Goal: Task Accomplishment & Management: Complete application form

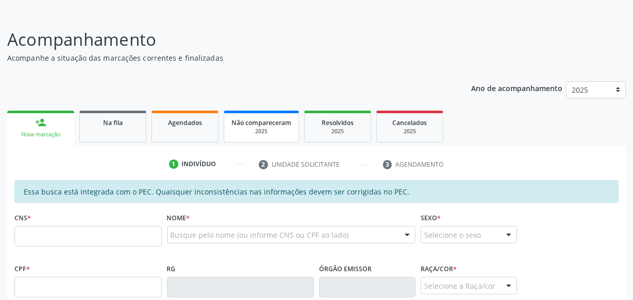
scroll to position [144, 0]
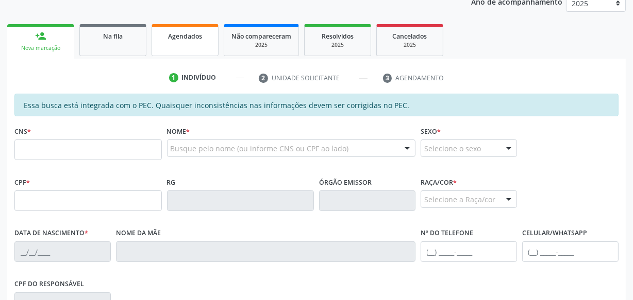
click at [180, 46] on link "Agendados" at bounding box center [184, 40] width 67 height 32
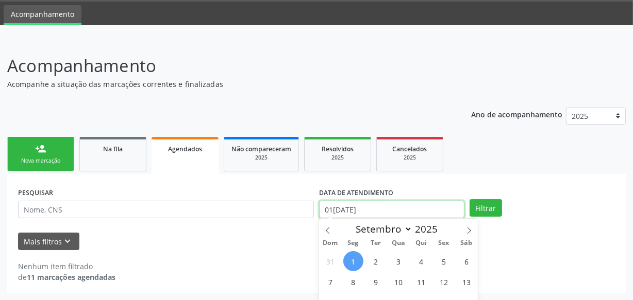
scroll to position [95, 0]
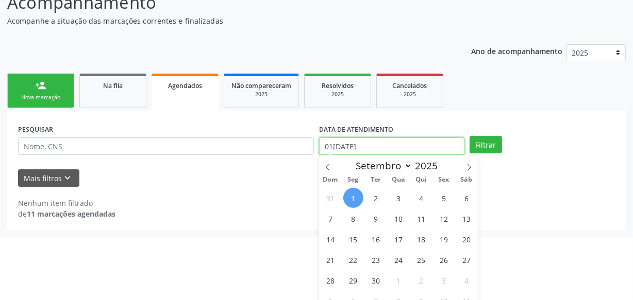
click at [407, 201] on body "Central de Marcação notifications [PERSON_NAME] Recepcionista da UBS  Configur…" at bounding box center [316, 55] width 633 height 300
click at [339, 198] on span "31" at bounding box center [330, 198] width 20 height 20
type input "31[DATE]"
click at [350, 198] on span "1" at bounding box center [353, 198] width 20 height 20
select select "8"
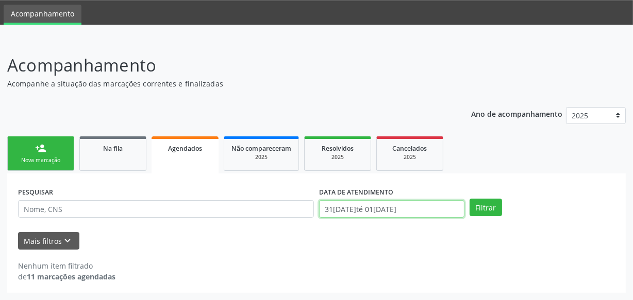
click at [355, 206] on body "Central de Marcação notifications [PERSON_NAME] Recepcionista da UBS  Configur…" at bounding box center [316, 118] width 633 height 300
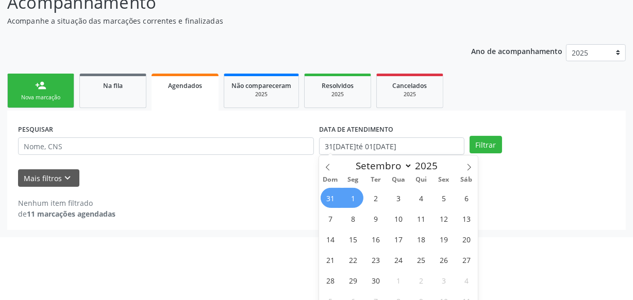
click at [349, 198] on span "1" at bounding box center [353, 198] width 20 height 20
type input "01[DATE]"
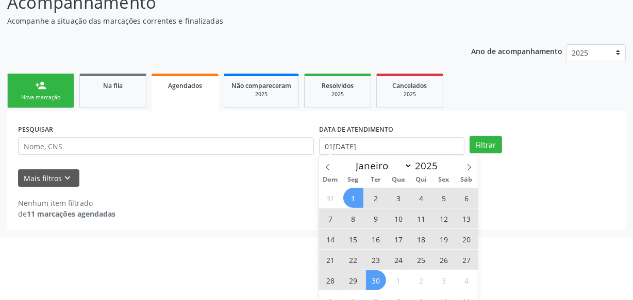
click at [381, 279] on span "30" at bounding box center [376, 280] width 20 height 20
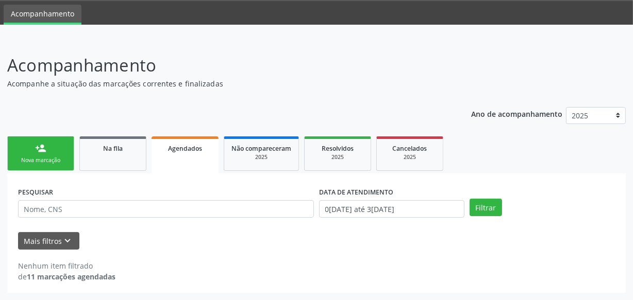
scroll to position [31, 0]
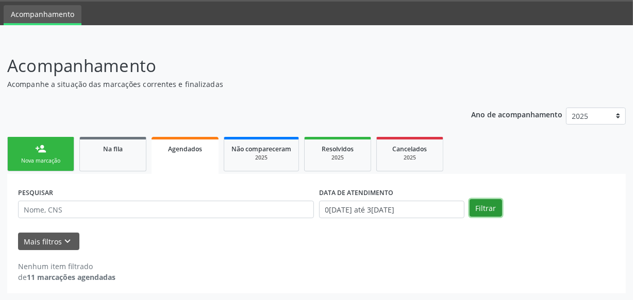
click at [483, 211] on button "Filtrar" at bounding box center [485, 208] width 32 height 18
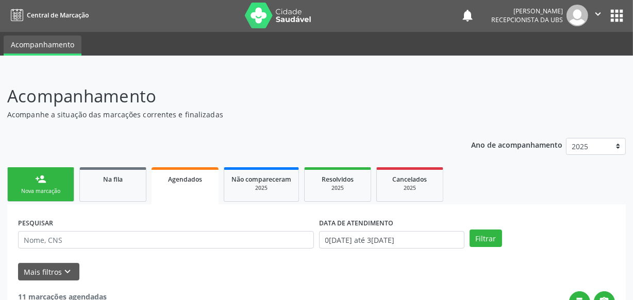
scroll to position [0, 0]
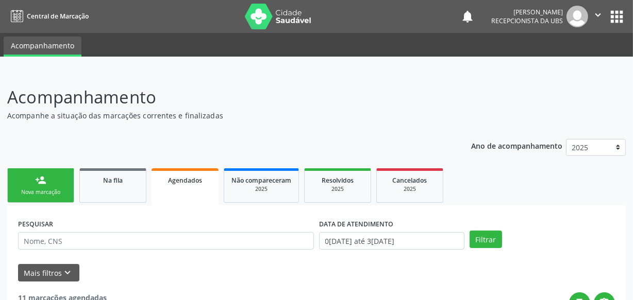
click at [46, 186] on link "person_add Nova marcação" at bounding box center [40, 185] width 67 height 35
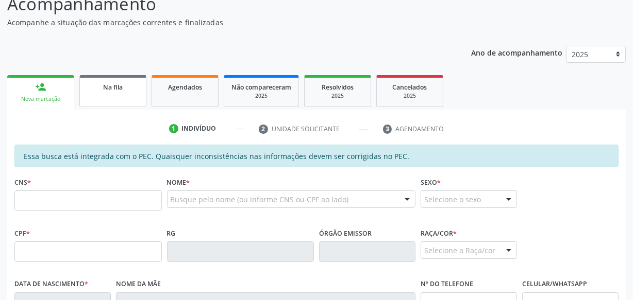
click at [116, 85] on span "Na fila" at bounding box center [113, 87] width 20 height 9
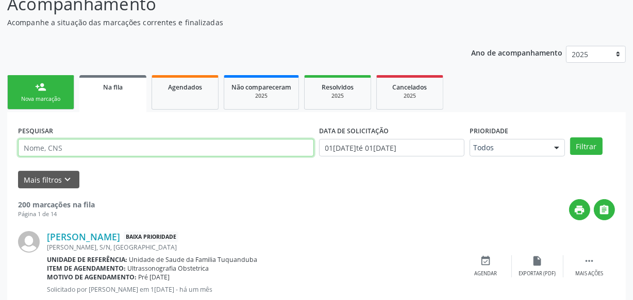
click at [86, 151] on input "text" at bounding box center [166, 148] width 296 height 18
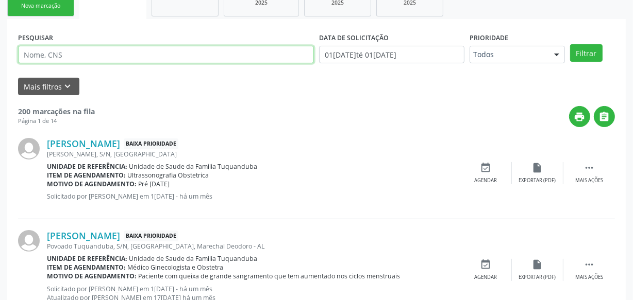
scroll to position [187, 0]
click at [196, 49] on input "text" at bounding box center [166, 54] width 296 height 18
type input "702000798391090"
click at [570, 44] on button "Filtrar" at bounding box center [586, 53] width 32 height 18
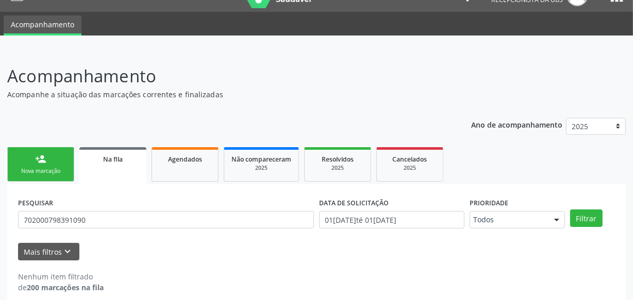
scroll to position [31, 0]
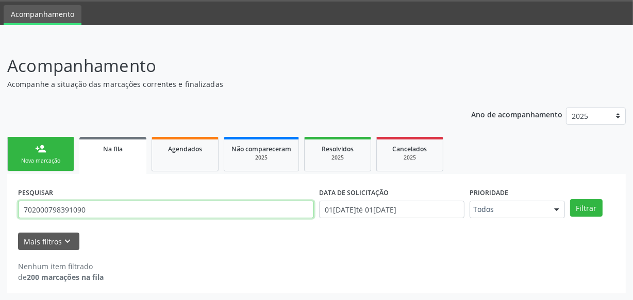
drag, startPoint x: 93, startPoint y: 211, endPoint x: 8, endPoint y: 212, distance: 85.0
click at [8, 212] on div "PESQUISAR 702000798391090 DATA DE SOLICITAÇÃO 01[DATE]té 01[DATE] Prioridade To…" at bounding box center [316, 234] width 618 height 120
click at [570, 199] on button "Filtrar" at bounding box center [586, 208] width 32 height 18
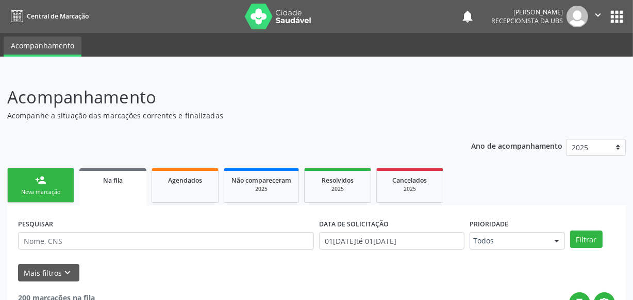
scroll to position [0, 0]
click at [163, 183] on div "Agendados" at bounding box center [185, 180] width 52 height 11
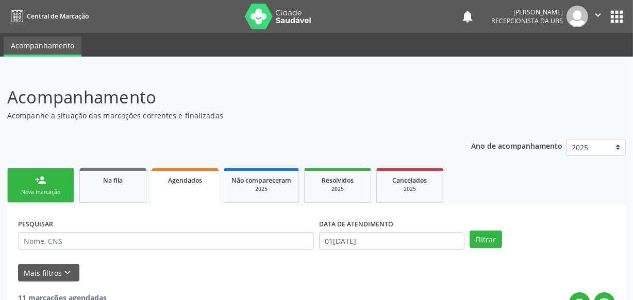
click at [33, 197] on link "person_add Nova marcação" at bounding box center [40, 185] width 67 height 35
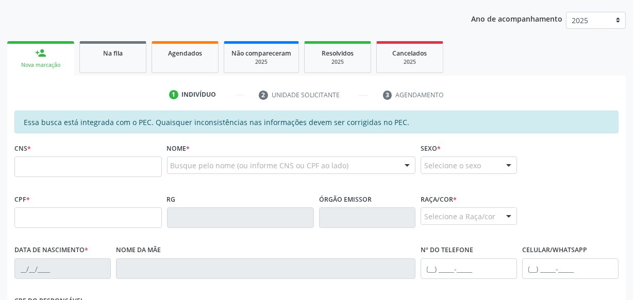
scroll to position [140, 0]
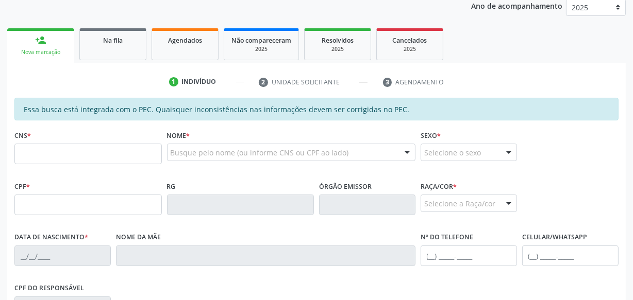
click at [113, 10] on div "Ano de acompanhamento 2025 person_add Nova marcação Na fila Agendados Não compa…" at bounding box center [316, 224] width 618 height 464
click at [109, 42] on span "Na fila" at bounding box center [113, 40] width 20 height 9
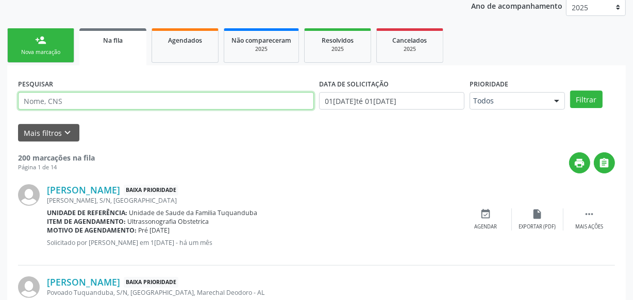
click at [89, 93] on input "text" at bounding box center [166, 101] width 296 height 18
type input "700009833685700"
click at [570, 91] on button "Filtrar" at bounding box center [586, 100] width 32 height 18
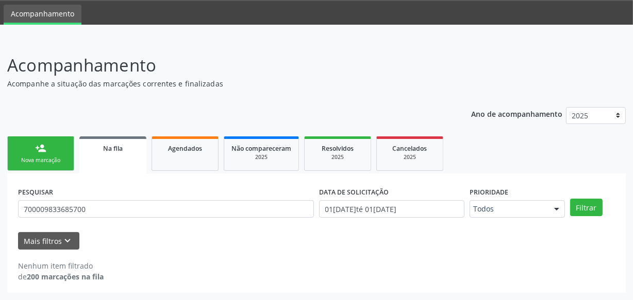
scroll to position [31, 0]
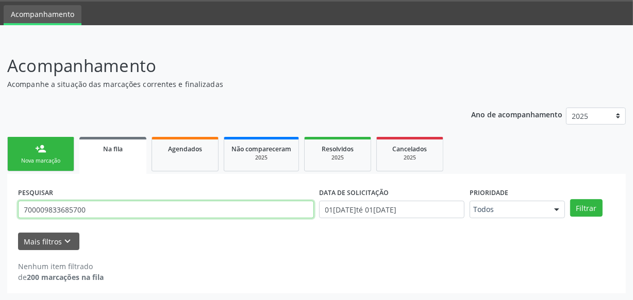
drag, startPoint x: 90, startPoint y: 211, endPoint x: 14, endPoint y: 213, distance: 75.2
click at [14, 213] on div "PESQUISAR 700009833685700 DATA DE SOLICITAÇÃO 01[DATE]té 01[DATE] Prioridade To…" at bounding box center [316, 234] width 618 height 120
click at [36, 213] on input "700009833685700" at bounding box center [166, 210] width 296 height 18
click at [52, 209] on input "700009833685700" at bounding box center [166, 210] width 296 height 18
click at [70, 209] on input "700009833685700" at bounding box center [166, 210] width 296 height 18
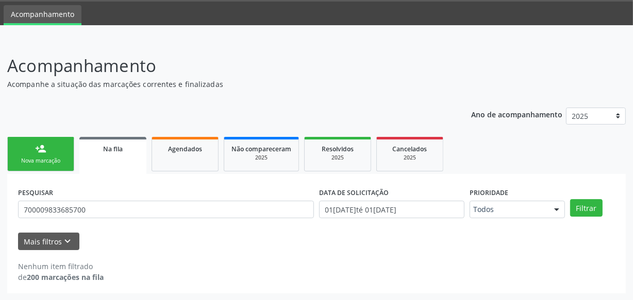
click at [123, 270] on div "Nenhum item filtrado de 200 marcações na fila" at bounding box center [316, 272] width 597 height 22
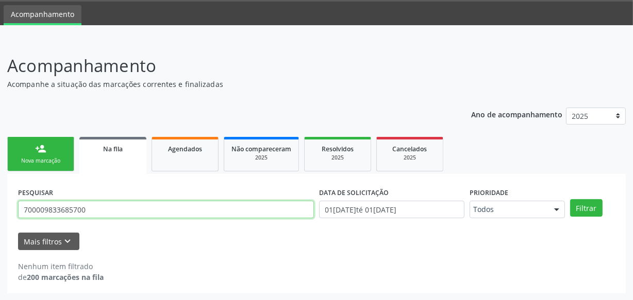
drag, startPoint x: 123, startPoint y: 211, endPoint x: 16, endPoint y: 210, distance: 107.2
click at [16, 210] on div "PESQUISAR 700009833685700" at bounding box center [165, 205] width 301 height 40
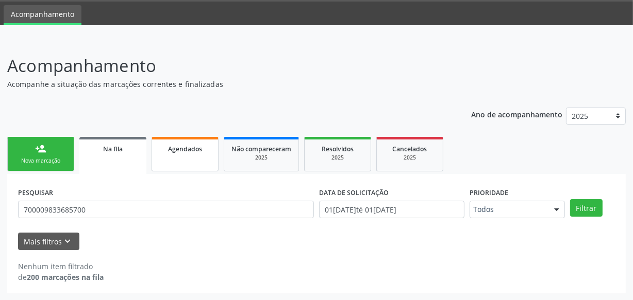
click at [160, 160] on link "Agendados" at bounding box center [184, 154] width 67 height 35
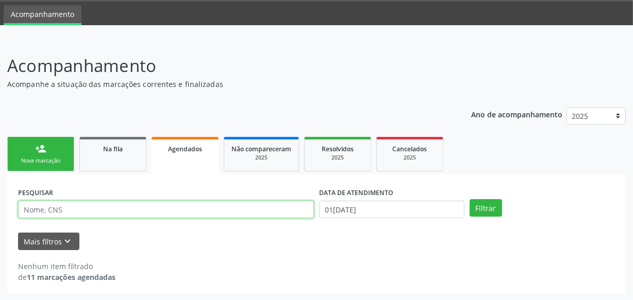
paste input "700009833685700"
type input "700009833685700"
click at [469, 199] on button "Filtrar" at bounding box center [485, 208] width 32 height 18
drag, startPoint x: 90, startPoint y: 208, endPoint x: 0, endPoint y: 208, distance: 89.6
click at [0, 208] on div "Acompanhamento Acompanhe a situação das marcações correntes e finalizadas Relat…" at bounding box center [316, 170] width 633 height 261
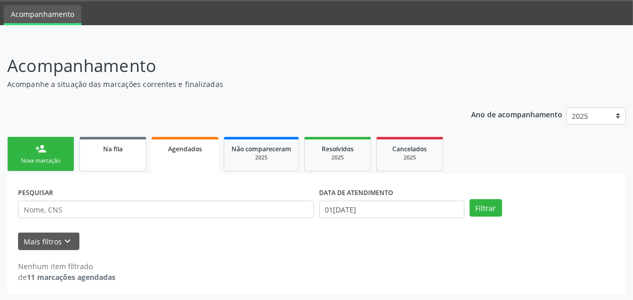
click at [124, 149] on div "Na fila" at bounding box center [113, 148] width 52 height 11
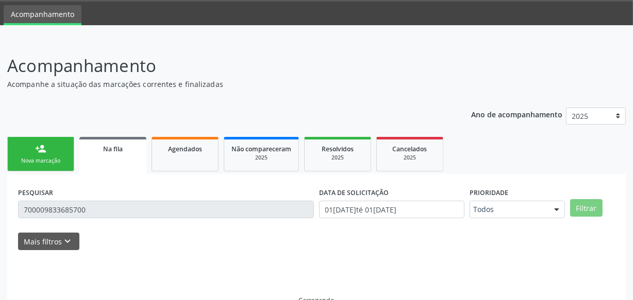
click at [100, 206] on input "700009833685700" at bounding box center [166, 210] width 296 height 18
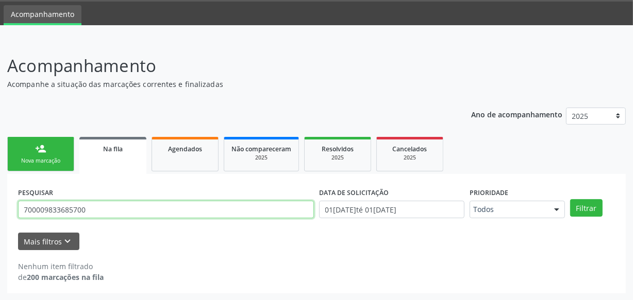
drag, startPoint x: 105, startPoint y: 212, endPoint x: 31, endPoint y: 209, distance: 73.7
click at [31, 209] on input "700009833685700" at bounding box center [166, 210] width 296 height 18
type input "7"
paste input "[PERSON_NAME]"
type input "[PERSON_NAME]"
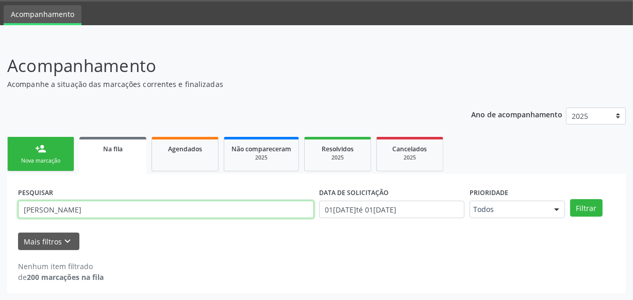
click at [570, 199] on button "Filtrar" at bounding box center [586, 208] width 32 height 18
drag, startPoint x: 144, startPoint y: 206, endPoint x: 0, endPoint y: 208, distance: 144.3
click at [0, 208] on div "Acompanhamento Acompanhe a situação das marcações correntes e finalizadas Relat…" at bounding box center [316, 170] width 633 height 261
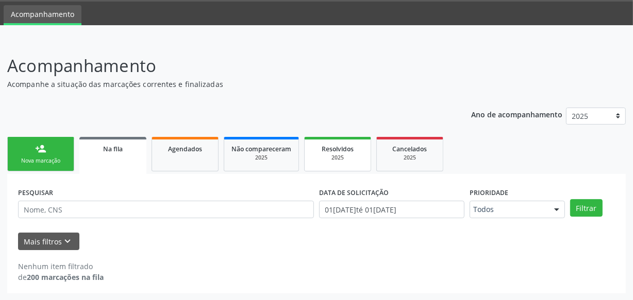
click at [319, 155] on div "2025" at bounding box center [338, 158] width 52 height 8
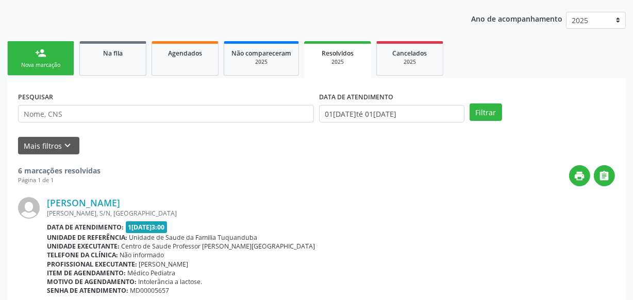
scroll to position [124, 0]
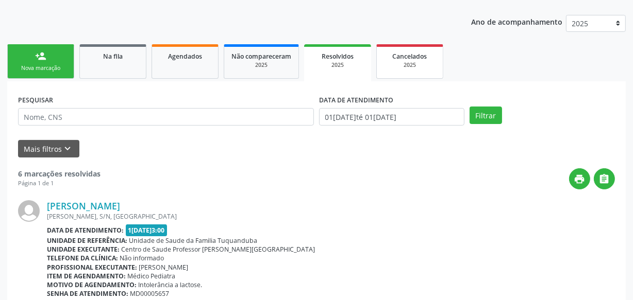
click at [417, 67] on div "2025" at bounding box center [410, 65] width 52 height 8
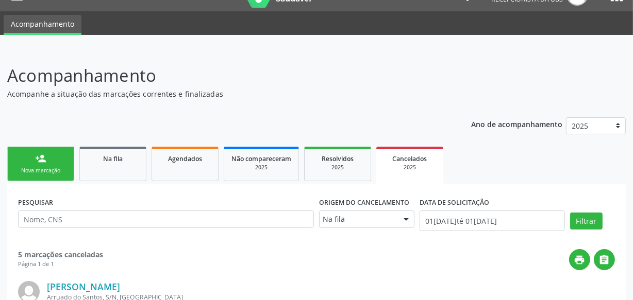
scroll to position [0, 0]
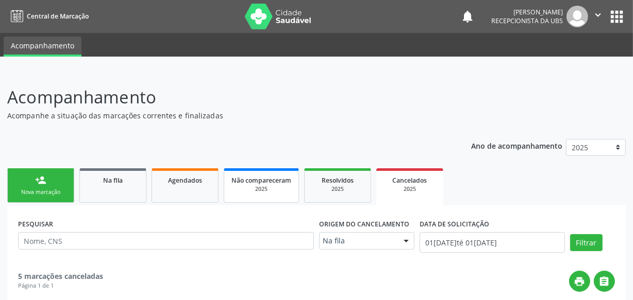
click at [268, 192] on link "Não compareceram 2025" at bounding box center [261, 185] width 75 height 35
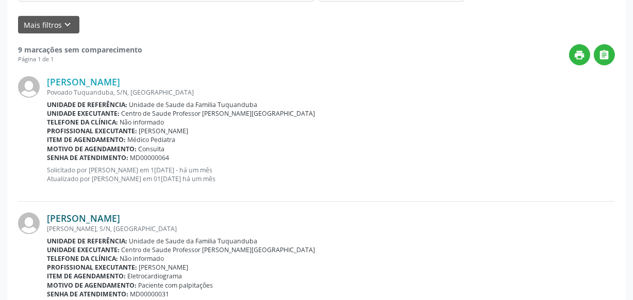
scroll to position [93, 0]
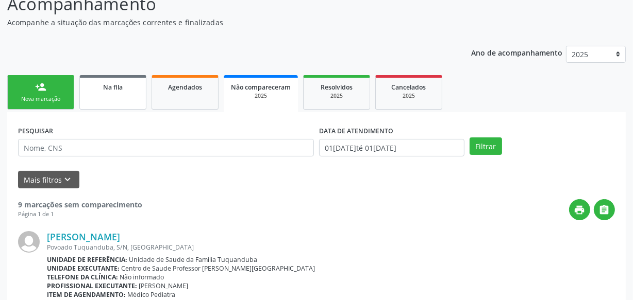
click at [105, 89] on span "Na fila" at bounding box center [113, 87] width 20 height 9
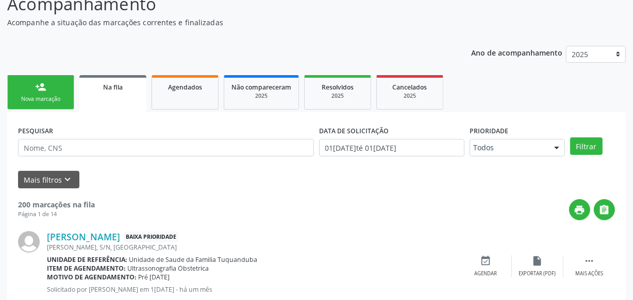
click at [59, 99] on div "Nova marcação" at bounding box center [41, 99] width 52 height 8
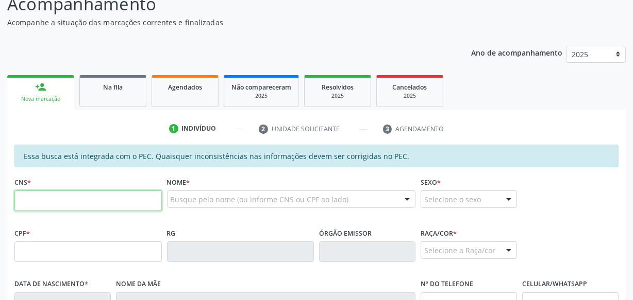
click at [108, 207] on input "text" at bounding box center [87, 201] width 147 height 21
paste input "700 0098 3368 5700"
type input "700 0098 3368 5700"
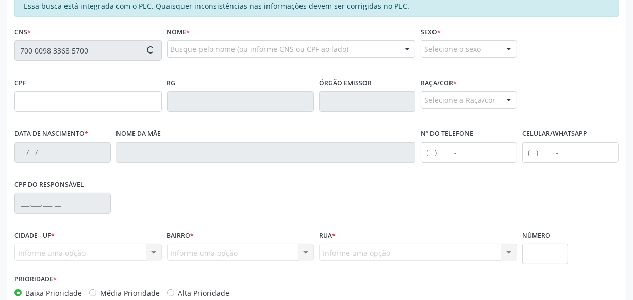
scroll to position [281, 0]
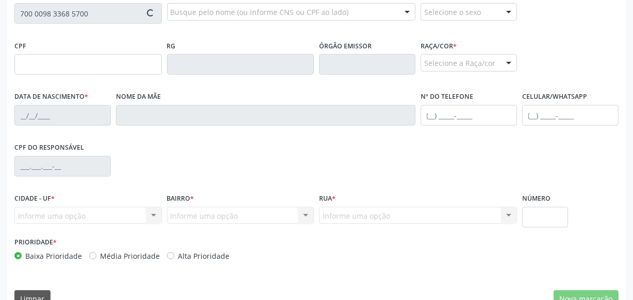
type input "014.902.214-09"
type input "12[DATE]"
type input "[PERSON_NAME] da Conceicao"
type input "[PHONE_NUMBER]"
type input "S/N"
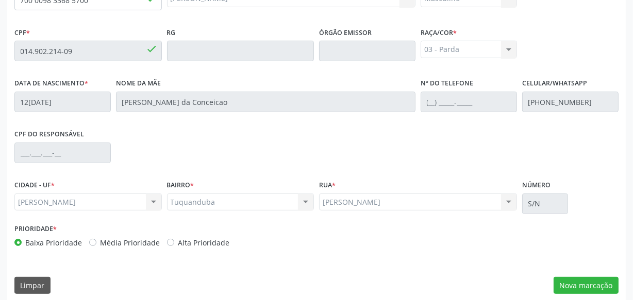
scroll to position [302, 0]
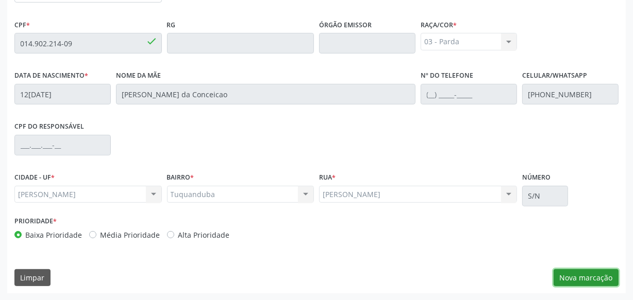
click at [592, 280] on button "Nova marcação" at bounding box center [585, 278] width 65 height 18
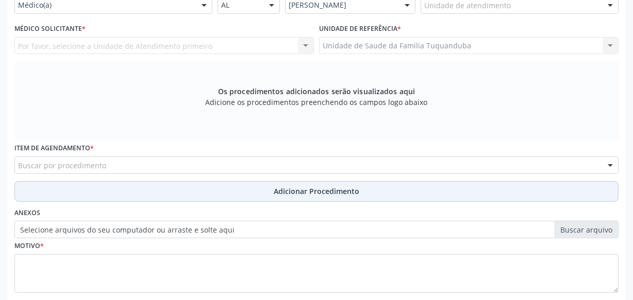
scroll to position [208, 0]
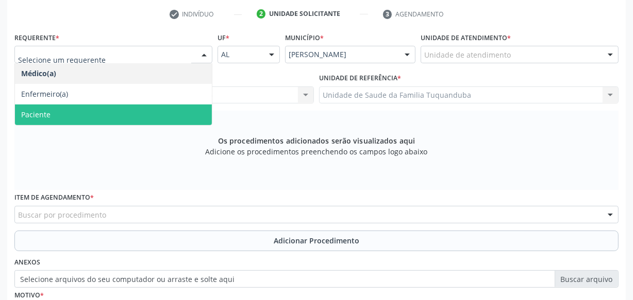
click at [82, 118] on span "Paciente" at bounding box center [113, 115] width 197 height 21
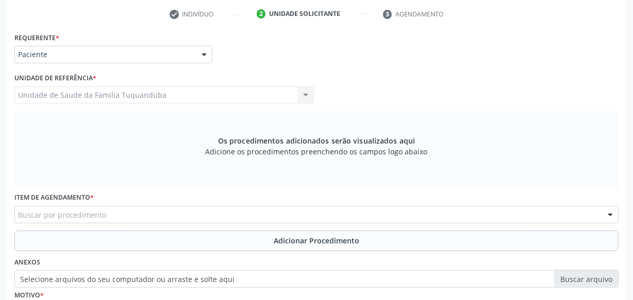
click at [121, 210] on div "Buscar por procedimento" at bounding box center [316, 215] width 604 height 18
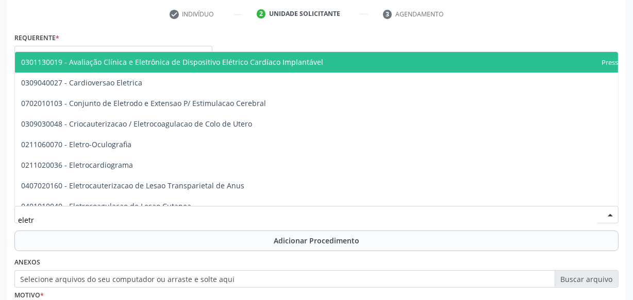
type input "eletro"
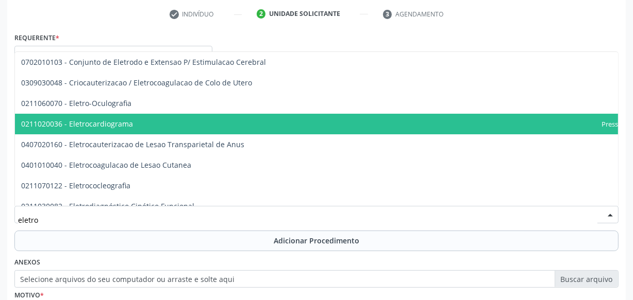
click at [122, 122] on span "0211020036 - Eletrocardiograma" at bounding box center [77, 124] width 112 height 10
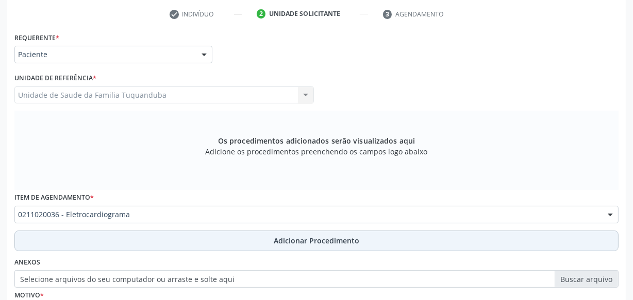
click at [212, 236] on button "Adicionar Procedimento" at bounding box center [316, 241] width 604 height 21
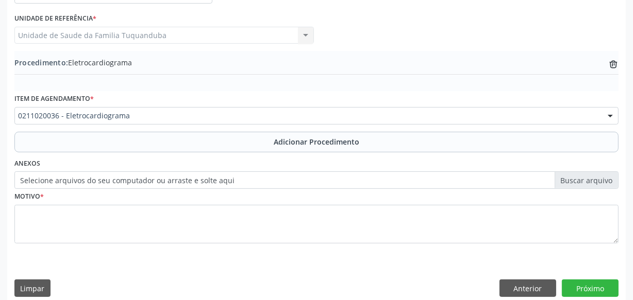
scroll to position [278, 0]
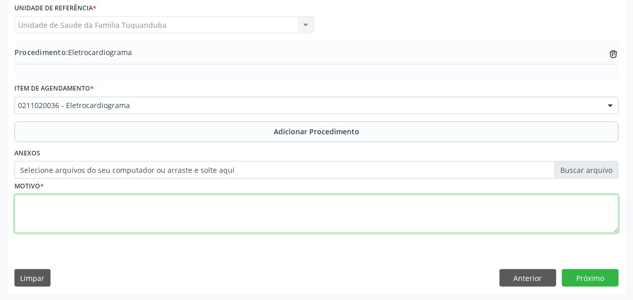
click at [194, 207] on textarea at bounding box center [316, 214] width 604 height 39
type textarea "Pré operatorio."
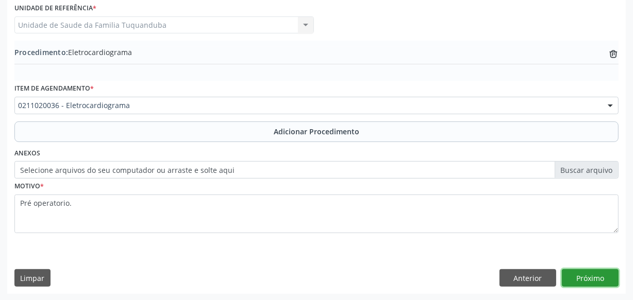
click at [571, 279] on button "Próximo" at bounding box center [590, 278] width 57 height 18
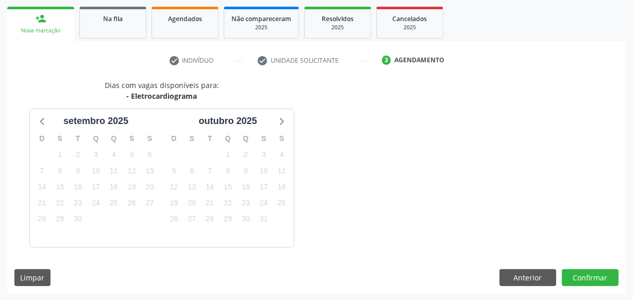
scroll to position [192, 0]
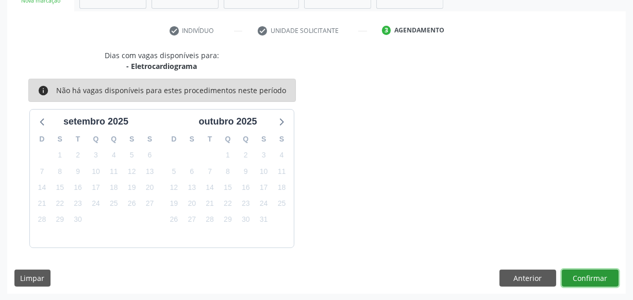
click at [571, 279] on button "Confirmar" at bounding box center [590, 279] width 57 height 18
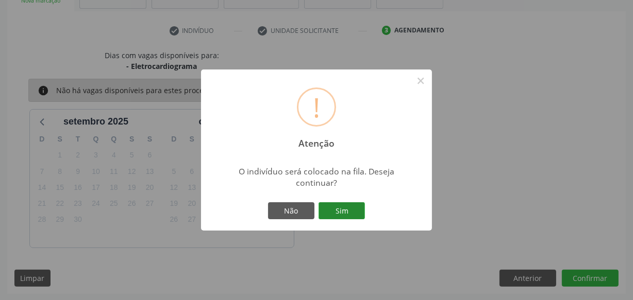
click at [343, 215] on button "Sim" at bounding box center [341, 211] width 46 height 18
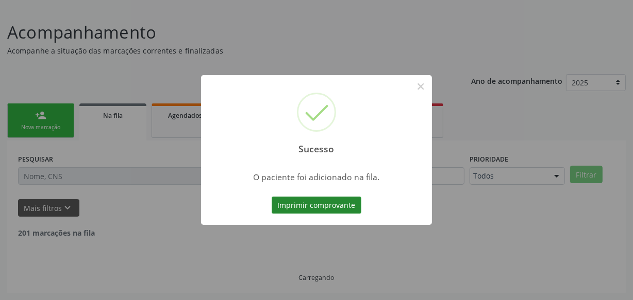
scroll to position [54, 0]
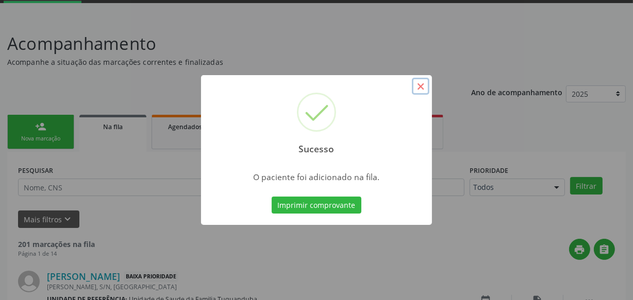
click at [423, 88] on button "×" at bounding box center [421, 87] width 18 height 18
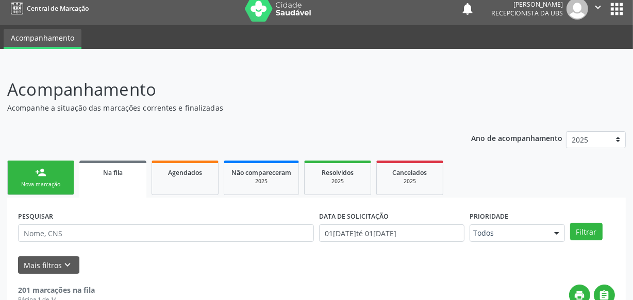
scroll to position [7, 0]
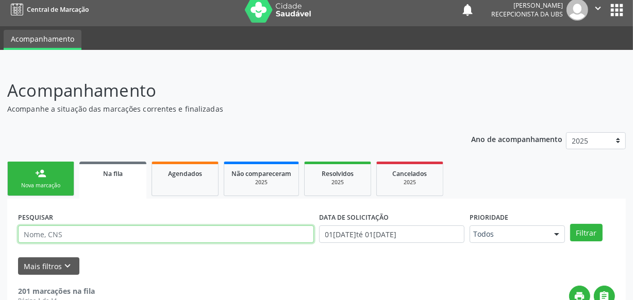
click at [82, 237] on input "text" at bounding box center [166, 235] width 296 height 18
type input "700501153177854"
click at [570, 224] on button "Filtrar" at bounding box center [586, 233] width 32 height 18
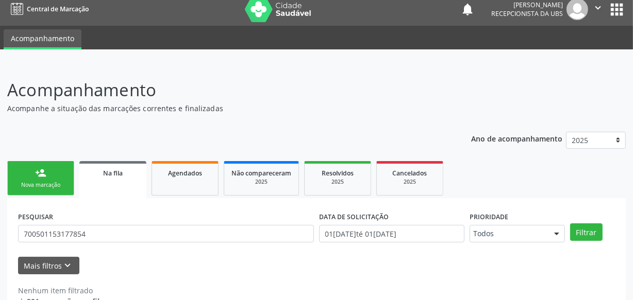
scroll to position [31, 0]
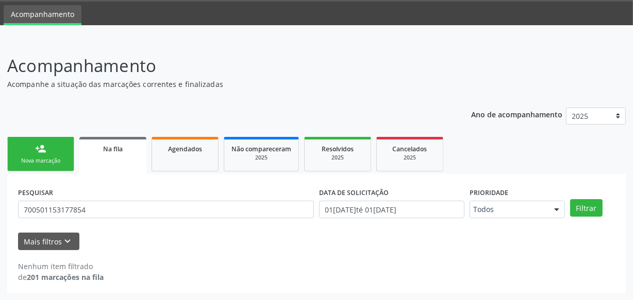
click at [34, 144] on link "person_add Nova marcação" at bounding box center [40, 154] width 67 height 35
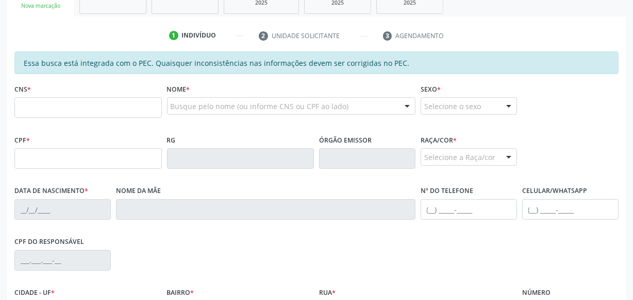
scroll to position [208, 0]
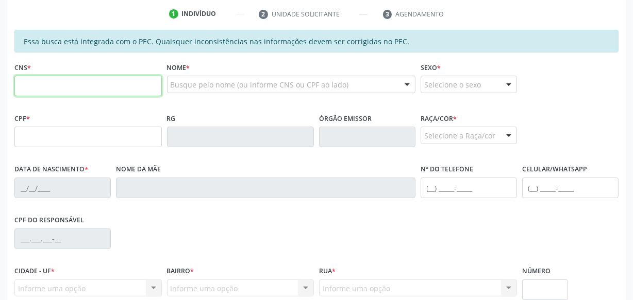
drag, startPoint x: 85, startPoint y: 77, endPoint x: 87, endPoint y: 86, distance: 8.9
click at [85, 77] on input "text" at bounding box center [87, 86] width 147 height 21
type input "703 4042 5199 4618"
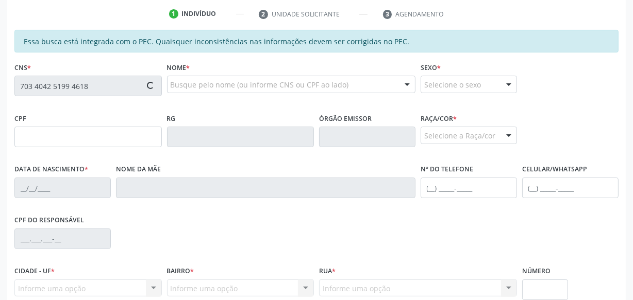
type input "956.472.874-68"
type input "1[DATE]"
type input "[PERSON_NAME]"
type input "[PHONE_NUMBER]"
type input "S/N"
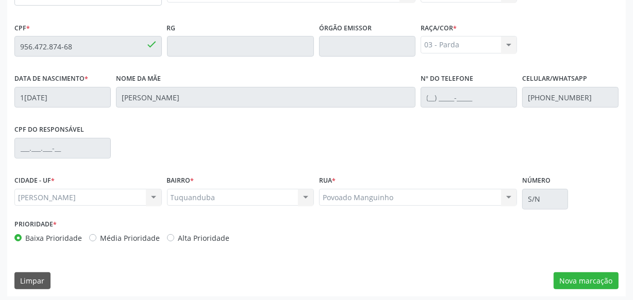
scroll to position [302, 0]
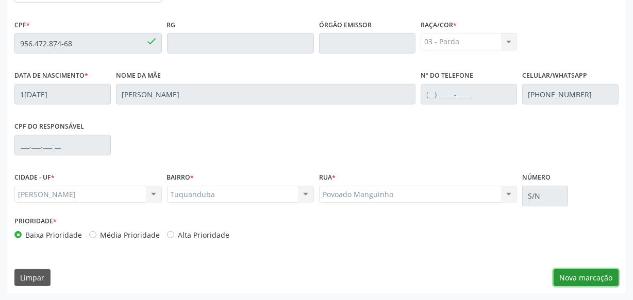
click at [573, 274] on button "Nova marcação" at bounding box center [585, 278] width 65 height 18
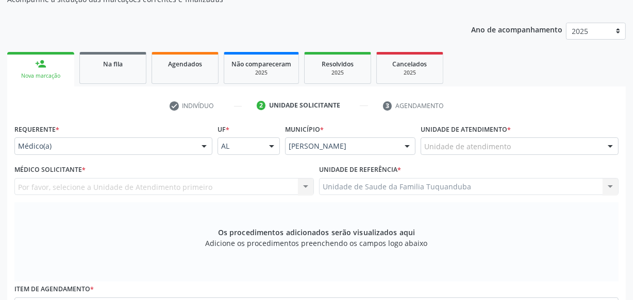
scroll to position [67, 0]
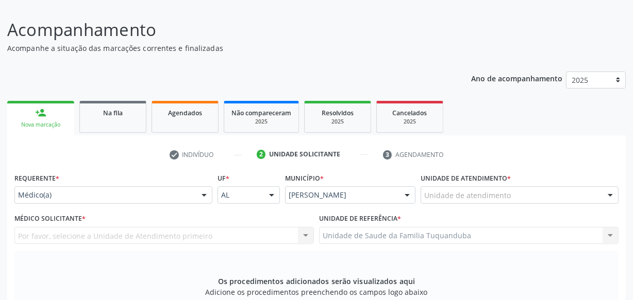
click at [150, 189] on div "Médico(a)" at bounding box center [113, 195] width 198 height 18
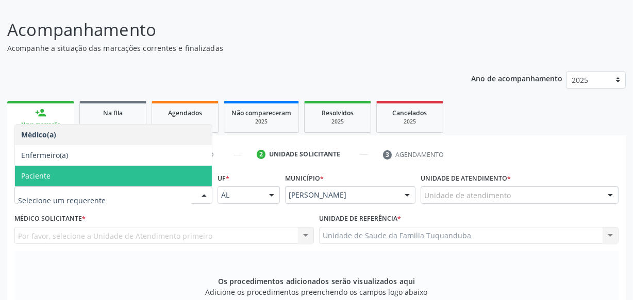
click at [113, 183] on span "Paciente" at bounding box center [113, 176] width 197 height 21
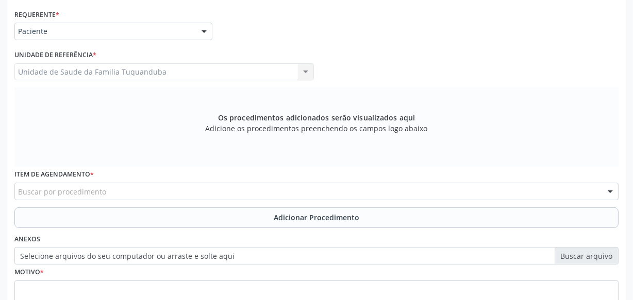
scroll to position [224, 0]
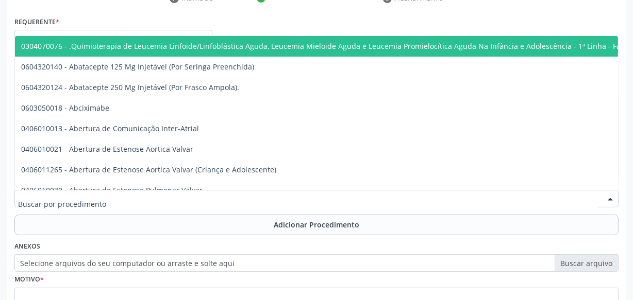
click at [139, 196] on div at bounding box center [316, 199] width 604 height 18
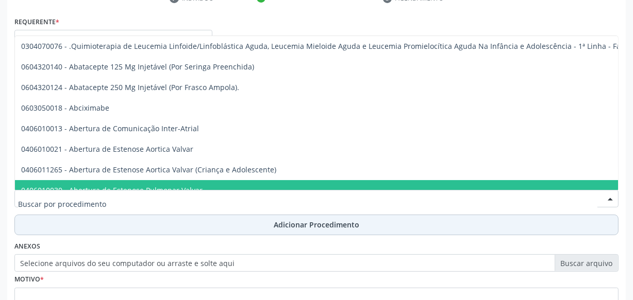
click at [172, 222] on button "Adicionar Procedimento" at bounding box center [316, 225] width 604 height 21
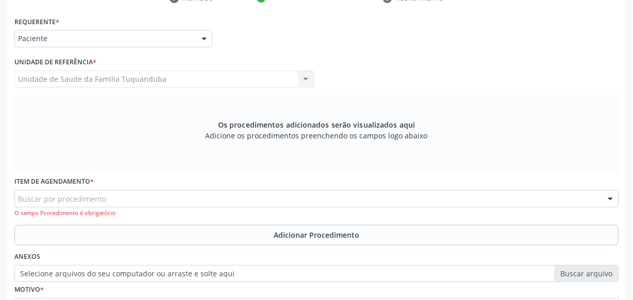
click at [175, 190] on div "Buscar por procedimento" at bounding box center [316, 199] width 604 height 18
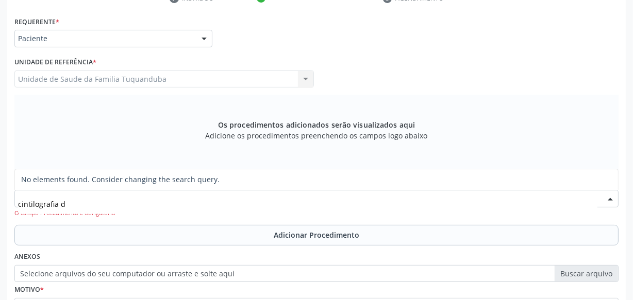
type input "cintilografia"
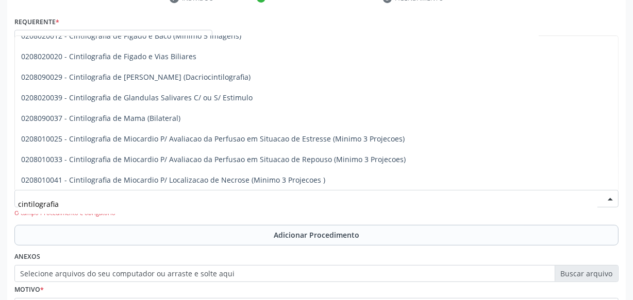
scroll to position [422, 0]
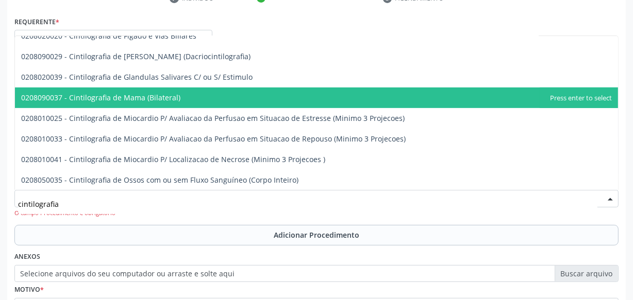
click at [15, 88] on span "0208090037 - Cintilografia de Mama (Bilateral)" at bounding box center [316, 98] width 603 height 21
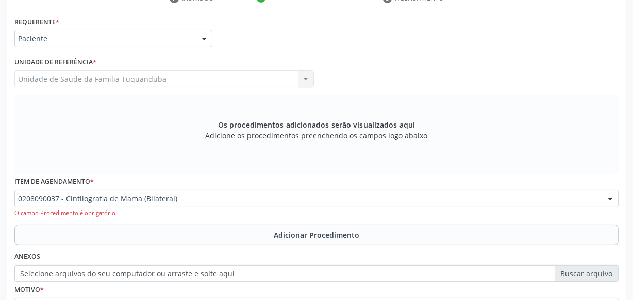
click at [6, 89] on div "Acompanhamento Acompanhe a situação das marcações correntes e finalizadas Relat…" at bounding box center [316, 126] width 633 height 558
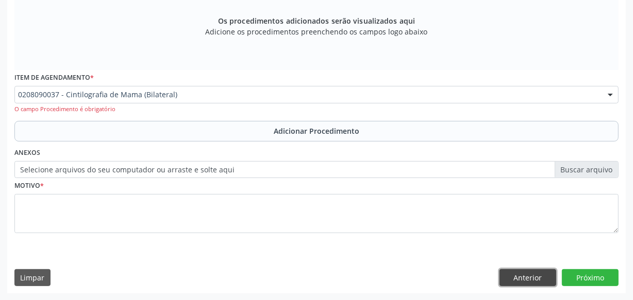
click at [534, 281] on button "Anterior" at bounding box center [527, 278] width 57 height 18
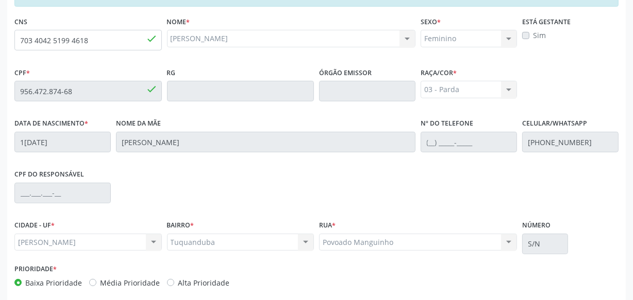
scroll to position [161, 0]
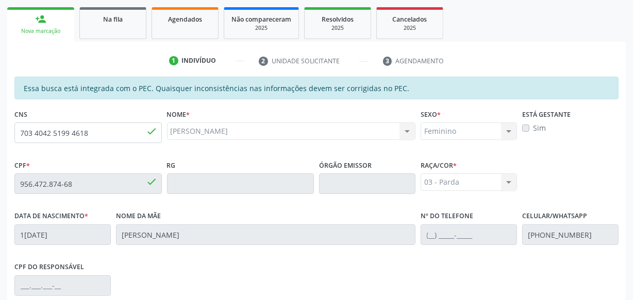
drag, startPoint x: 110, startPoint y: 15, endPoint x: 46, endPoint y: 19, distance: 64.5
click at [111, 16] on span "Na fila" at bounding box center [113, 19] width 20 height 9
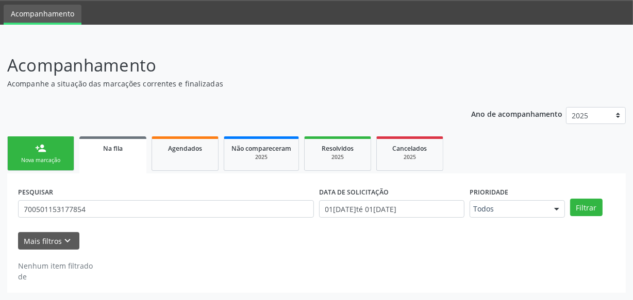
scroll to position [31, 0]
click at [43, 149] on div "person_add" at bounding box center [40, 148] width 11 height 11
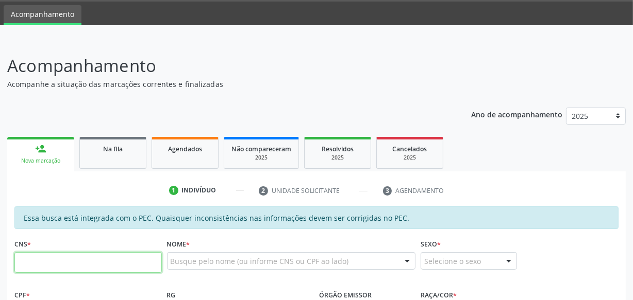
click at [121, 258] on input "text" at bounding box center [87, 262] width 147 height 21
type input "700 5011 5317 7854"
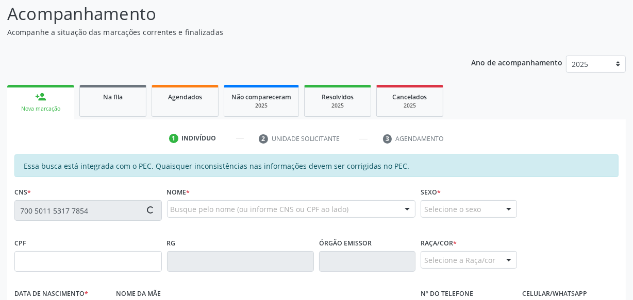
type input "453.417.534-53"
type input "23[DATE]"
type input "[PERSON_NAME]"
type input "[PHONE_NUMBER]"
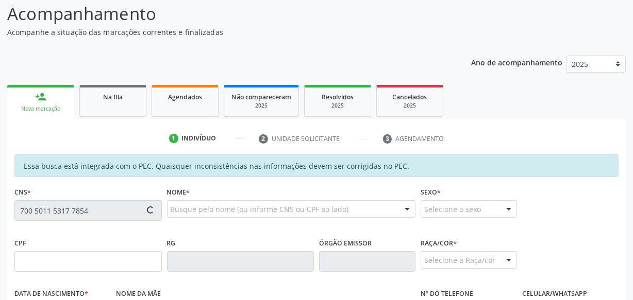
type input "S/N"
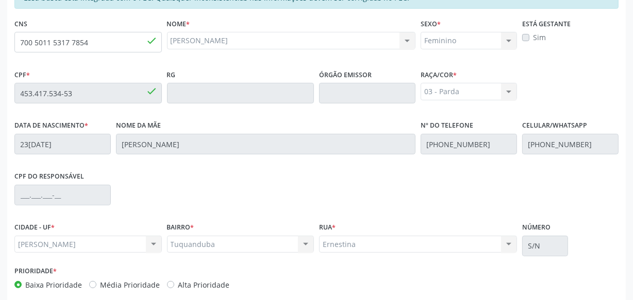
scroll to position [302, 0]
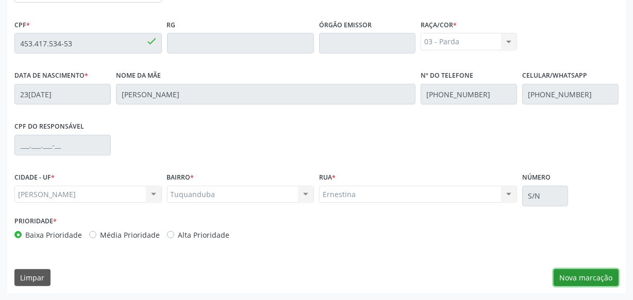
click at [569, 278] on button "Nova marcação" at bounding box center [585, 278] width 65 height 18
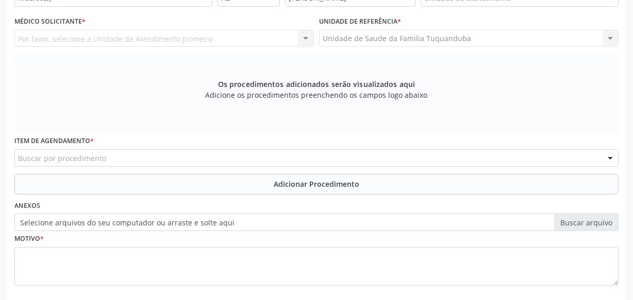
scroll to position [161, 0]
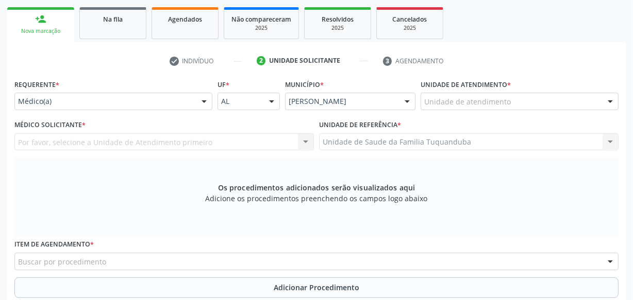
click at [162, 111] on div "Requerente * Médico(a) Médico(a) Enfermeiro(a) Paciente Nenhum resultado encont…" at bounding box center [113, 97] width 203 height 40
click at [163, 108] on div at bounding box center [113, 102] width 198 height 18
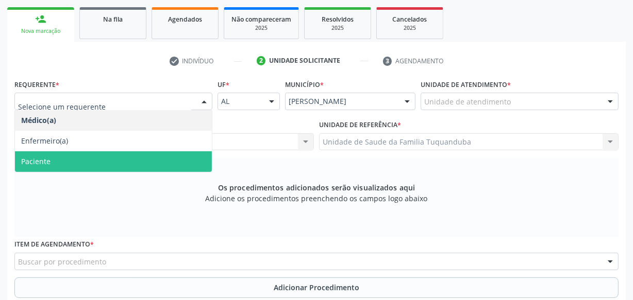
click at [125, 167] on span "Paciente" at bounding box center [113, 161] width 197 height 21
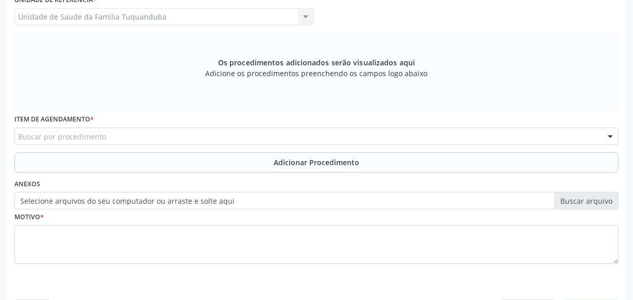
scroll to position [318, 0]
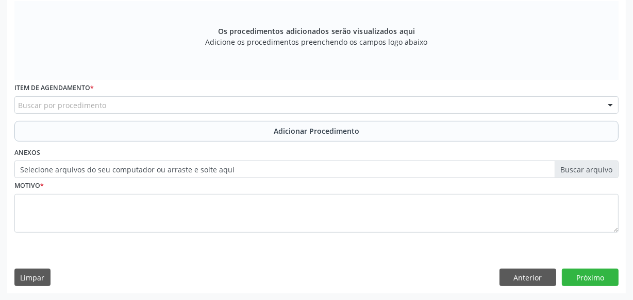
click at [131, 107] on div "Buscar por procedimento" at bounding box center [316, 105] width 604 height 18
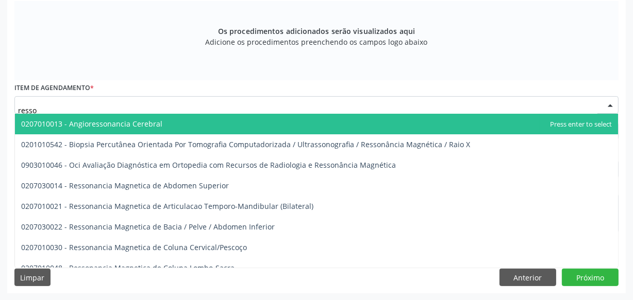
type input "resson"
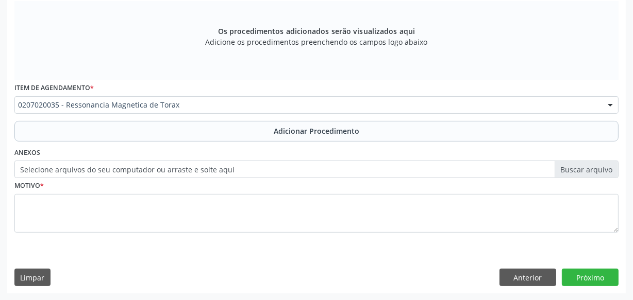
scroll to position [0, 0]
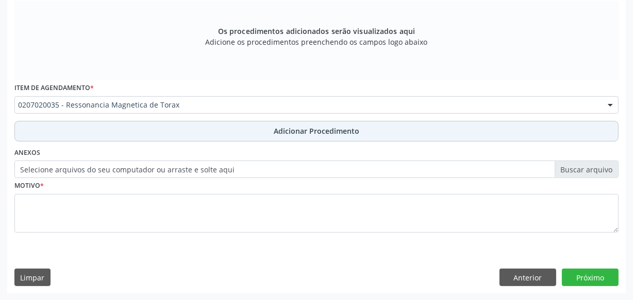
click at [199, 126] on button "Adicionar Procedimento" at bounding box center [316, 131] width 604 height 21
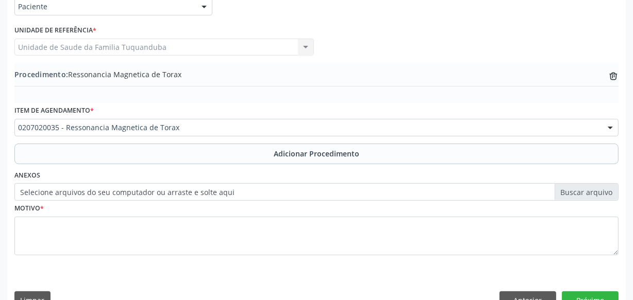
scroll to position [278, 0]
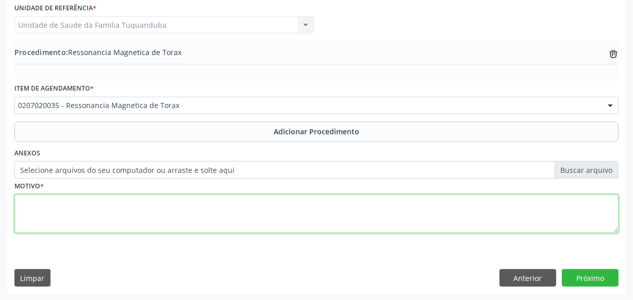
click at [223, 217] on textarea at bounding box center [316, 214] width 604 height 39
type textarea "Mielopatia torácica."
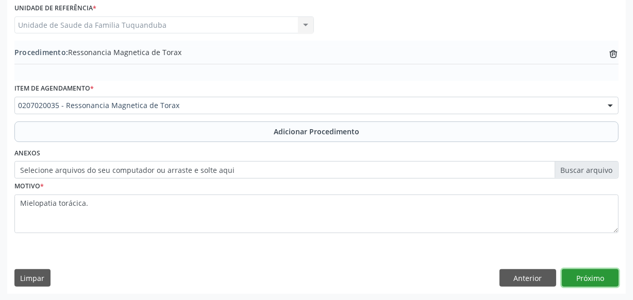
click at [609, 273] on button "Próximo" at bounding box center [590, 278] width 57 height 18
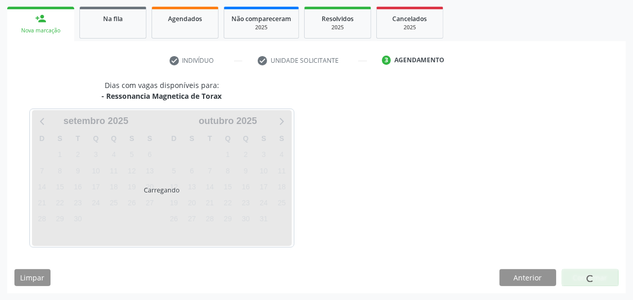
scroll to position [192, 0]
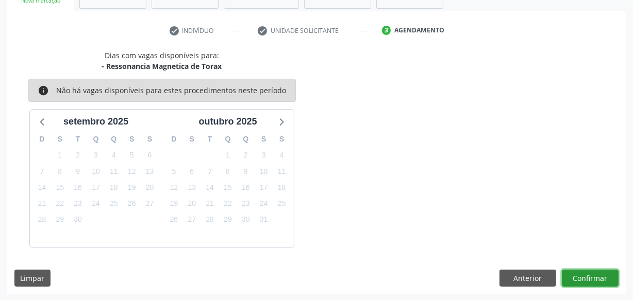
click at [609, 273] on button "Confirmar" at bounding box center [590, 279] width 57 height 18
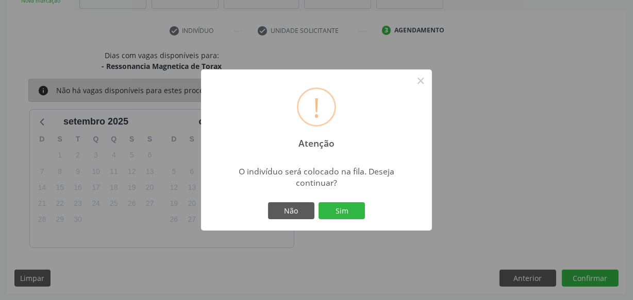
click at [352, 200] on div "Não Sim" at bounding box center [316, 211] width 102 height 22
click at [351, 203] on button "Sim" at bounding box center [341, 211] width 46 height 18
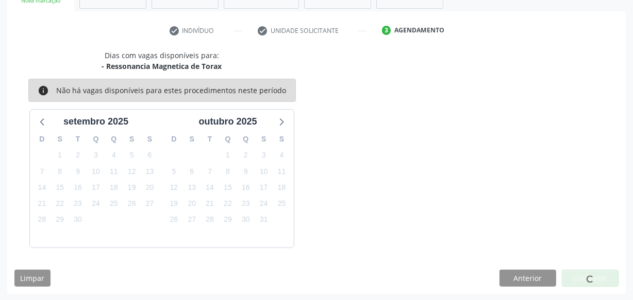
scroll to position [54, 0]
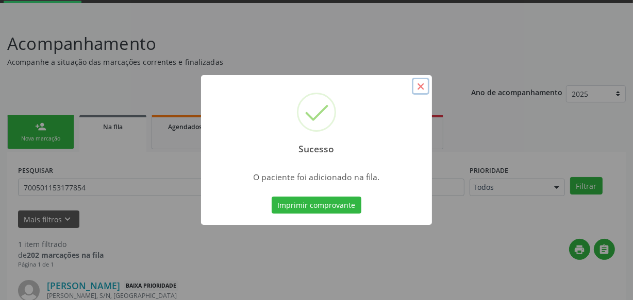
click at [422, 88] on button "×" at bounding box center [421, 87] width 18 height 18
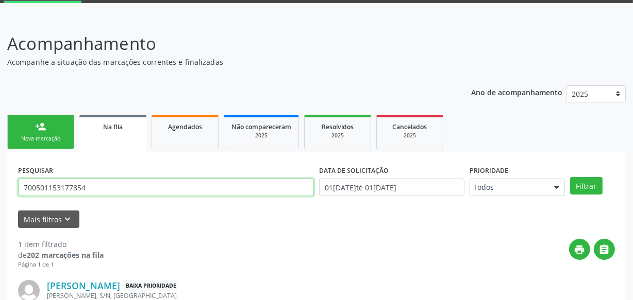
drag, startPoint x: 185, startPoint y: 187, endPoint x: 6, endPoint y: 189, distance: 179.8
click at [0, 190] on div "Acompanhamento Acompanhe a situação das marcações correntes e finalizadas Relat…" at bounding box center [316, 199] width 633 height 362
click at [570, 177] on button "Filtrar" at bounding box center [586, 186] width 32 height 18
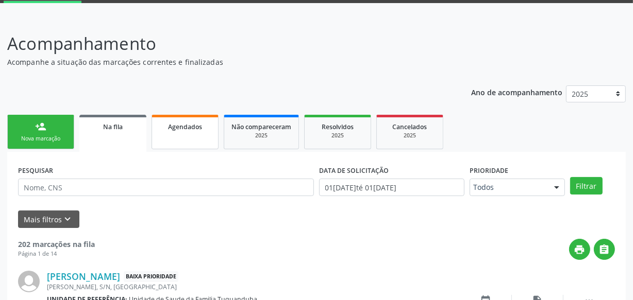
click at [62, 132] on link "person_add Nova marcação" at bounding box center [40, 132] width 67 height 35
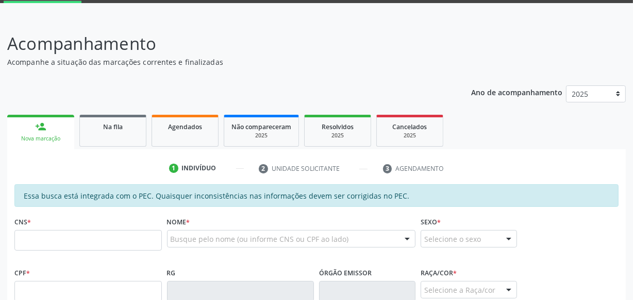
scroll to position [194, 0]
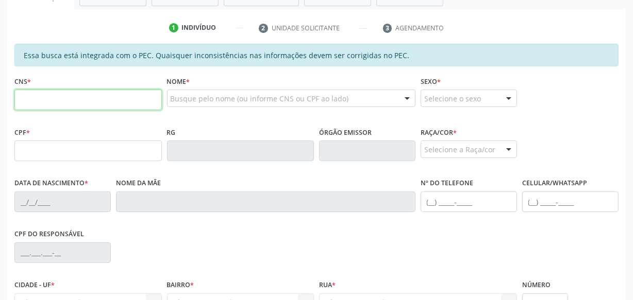
click at [87, 99] on input "text" at bounding box center [87, 100] width 147 height 21
type input "700 1049 3089 6413"
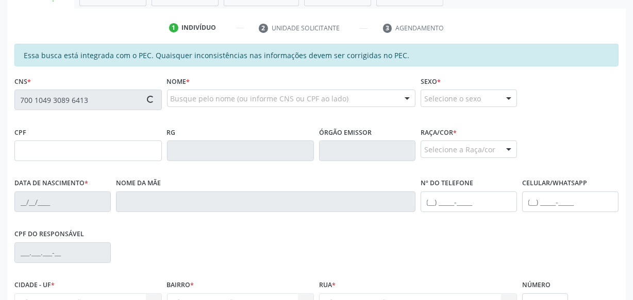
type input "152.650.634-39"
type input "24[DATE]"
type input "[PERSON_NAME]"
type input "[PHONE_NUMBER]"
type input "S/N"
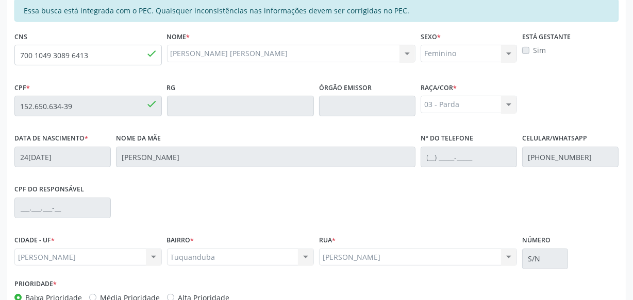
scroll to position [302, 0]
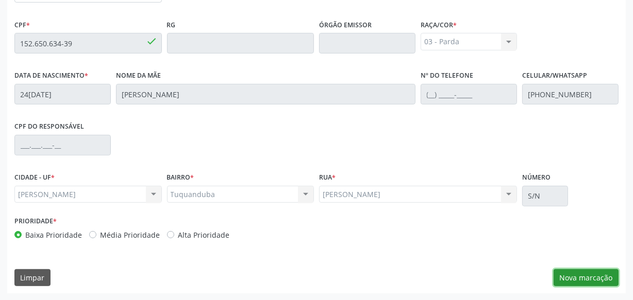
click at [585, 270] on button "Nova marcação" at bounding box center [585, 278] width 65 height 18
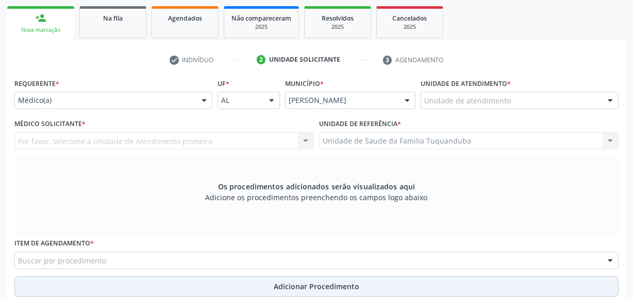
scroll to position [161, 0]
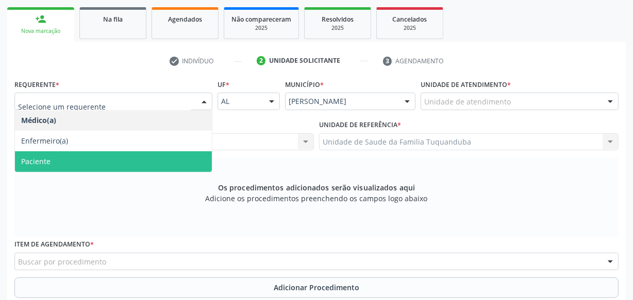
click at [133, 162] on span "Paciente" at bounding box center [113, 161] width 197 height 21
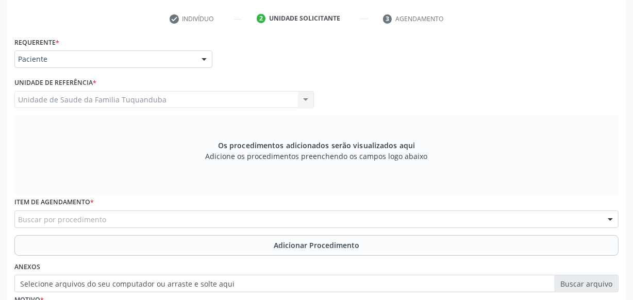
scroll to position [318, 0]
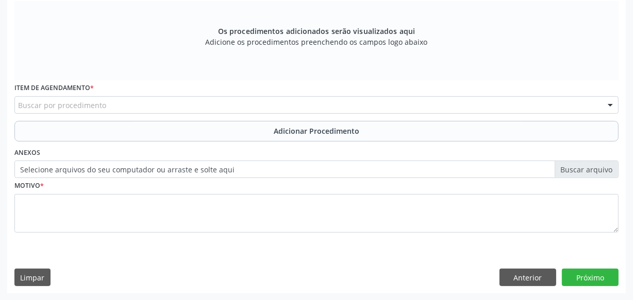
click at [166, 108] on div "Buscar por procedimento" at bounding box center [316, 105] width 604 height 18
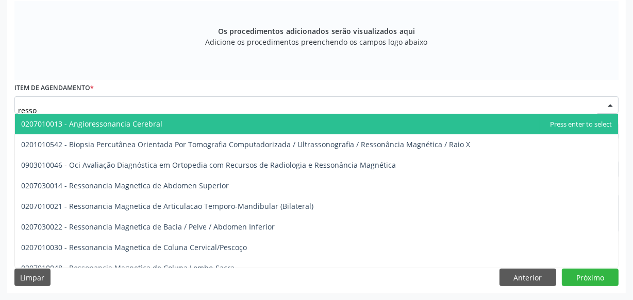
type input "resson"
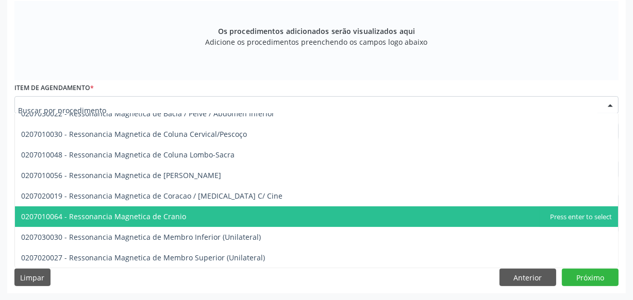
scroll to position [0, 0]
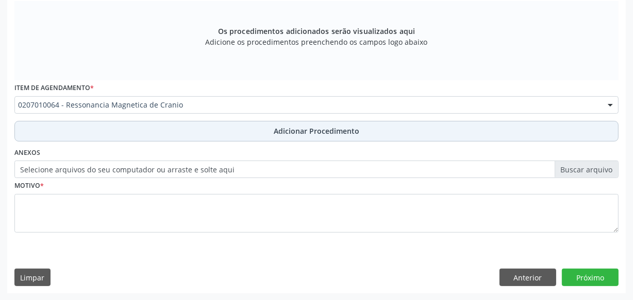
click at [241, 138] on button "Adicionar Procedimento" at bounding box center [316, 131] width 604 height 21
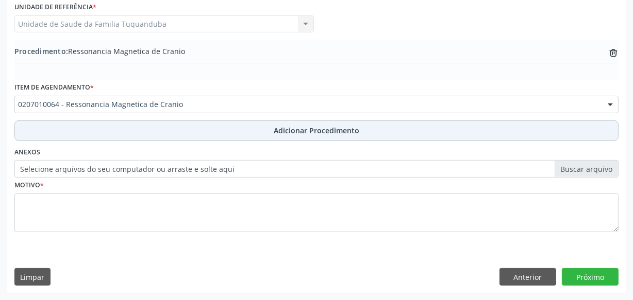
scroll to position [278, 0]
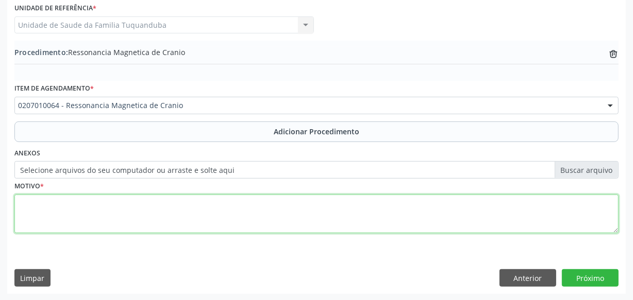
click at [129, 201] on textarea at bounding box center [316, 214] width 604 height 39
paste textarea "cefaleia com red flags"
click at [23, 205] on textarea "cefaleia com red flags" at bounding box center [316, 214] width 604 height 39
type textarea "Cefaleia com red flags"
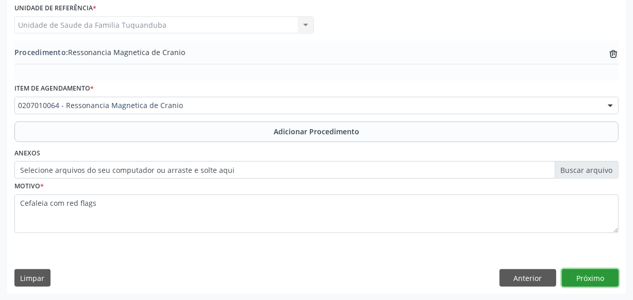
click at [601, 279] on button "Próximo" at bounding box center [590, 278] width 57 height 18
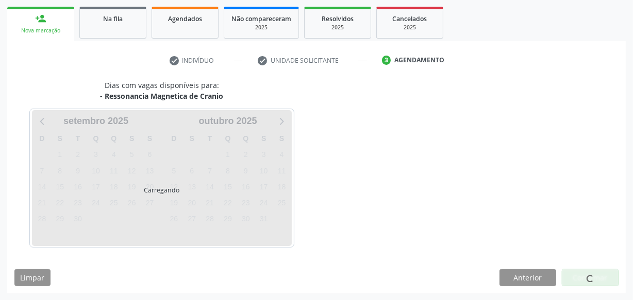
scroll to position [192, 0]
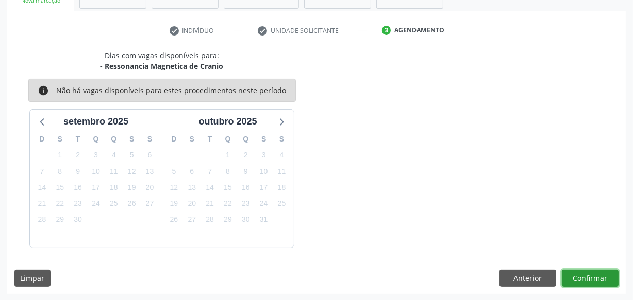
click at [601, 279] on button "Confirmar" at bounding box center [590, 279] width 57 height 18
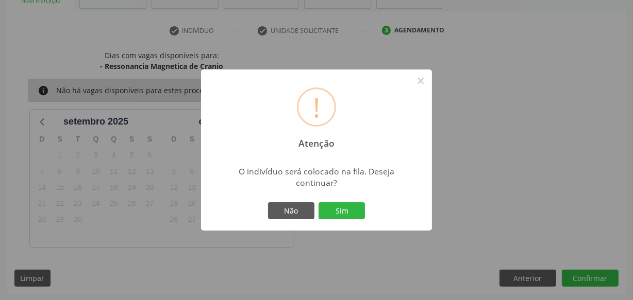
click at [367, 216] on div "Não Sim" at bounding box center [316, 211] width 102 height 22
click at [352, 214] on button "Sim" at bounding box center [341, 211] width 46 height 18
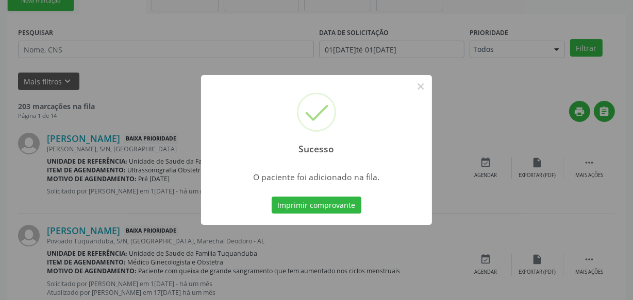
scroll to position [54, 0]
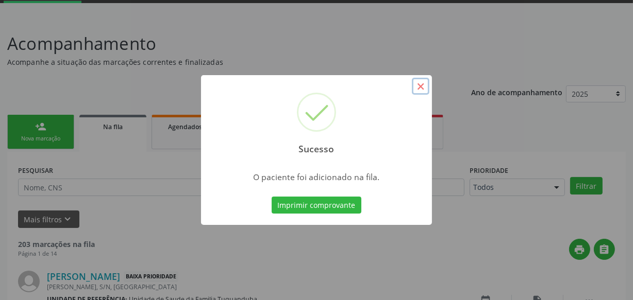
click at [417, 84] on button "×" at bounding box center [421, 87] width 18 height 18
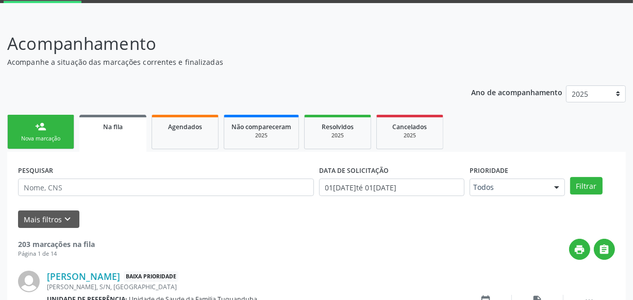
click at [66, 135] on div "Nova marcação" at bounding box center [41, 139] width 52 height 8
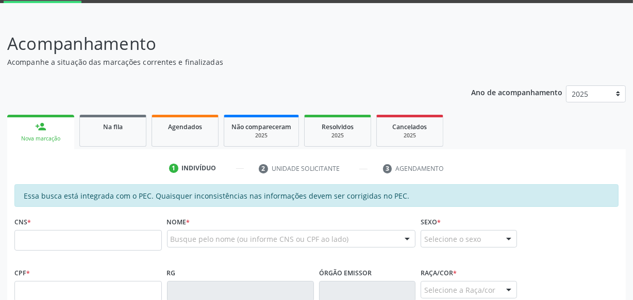
click at [67, 251] on fieldset "CNS *" at bounding box center [87, 236] width 147 height 44
click at [64, 245] on input "text" at bounding box center [87, 240] width 147 height 21
type input "700 9089 4753 4893"
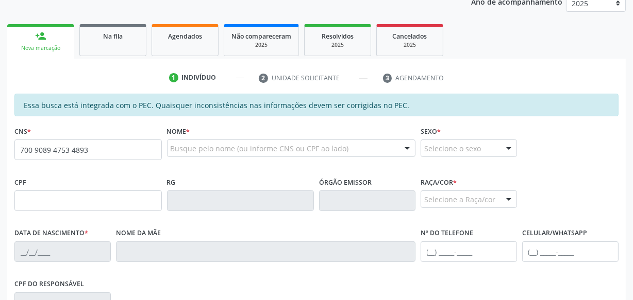
scroll to position [302, 0]
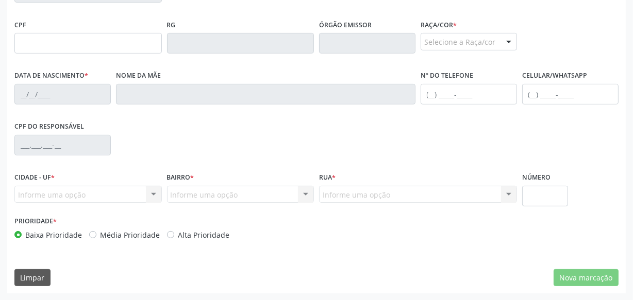
type input "070.758.114-10"
type input "3[DATE]"
type input "Edileuza dos Santos Francisco"
type input "[PHONE_NUMBER]"
type input "S/N"
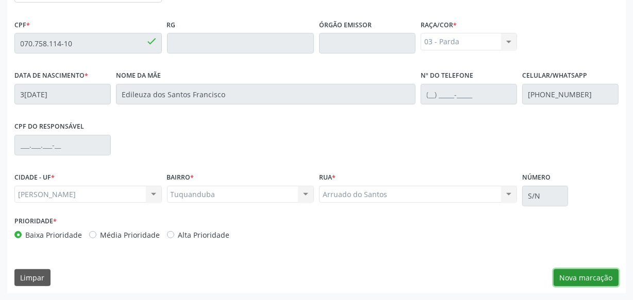
click at [578, 280] on button "Nova marcação" at bounding box center [585, 278] width 65 height 18
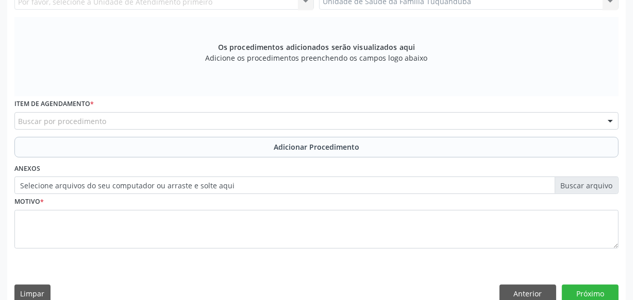
click at [162, 122] on div "Buscar por procedimento" at bounding box center [316, 121] width 604 height 18
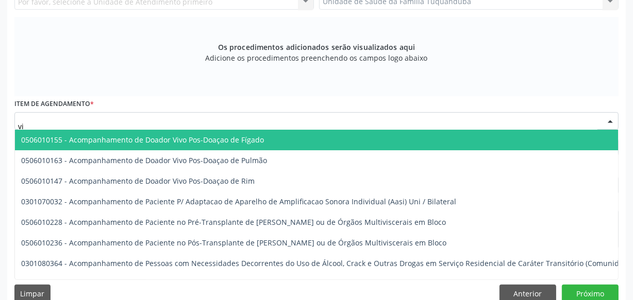
type input "v"
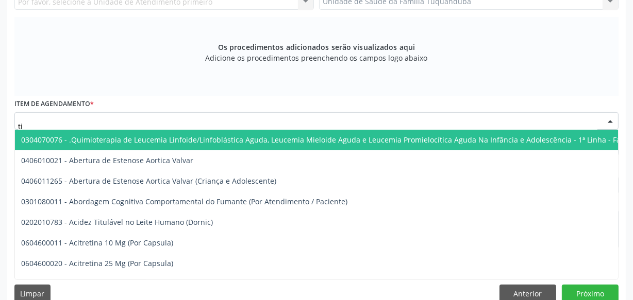
type input "t"
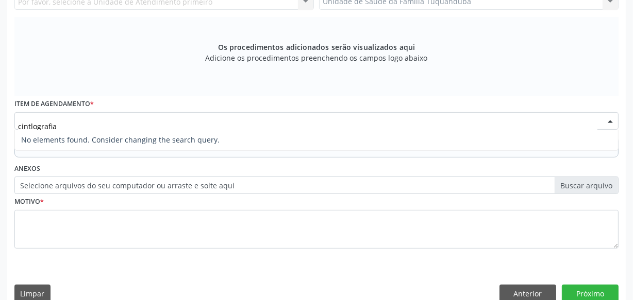
type input "cintilografia"
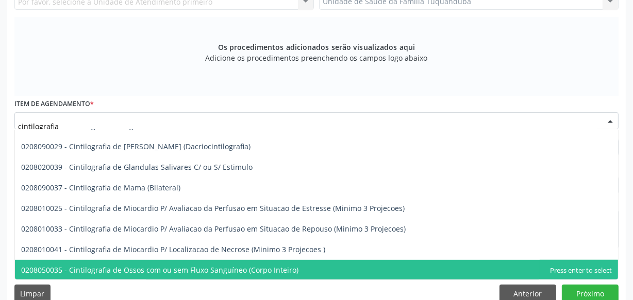
scroll to position [447, 0]
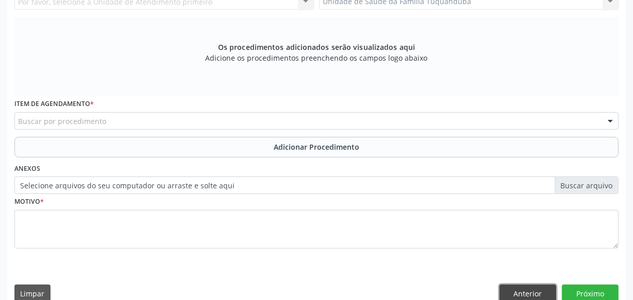
click at [536, 296] on button "Anterior" at bounding box center [527, 294] width 57 height 18
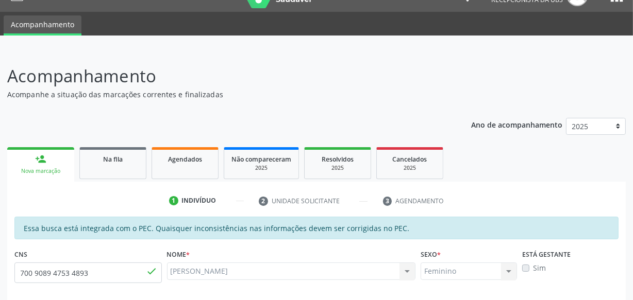
scroll to position [0, 0]
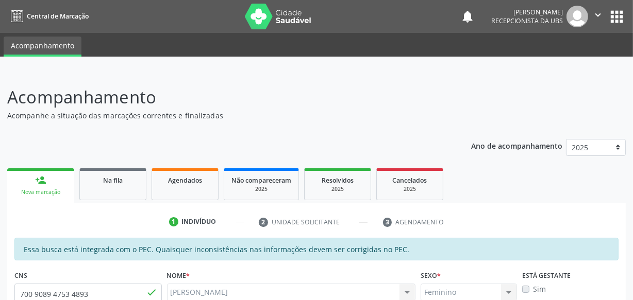
drag, startPoint x: 98, startPoint y: 176, endPoint x: 35, endPoint y: 180, distance: 63.5
click at [98, 177] on div "Na fila" at bounding box center [113, 180] width 52 height 11
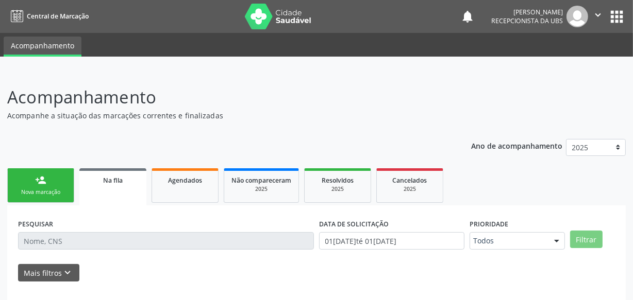
click at [35, 180] on div "person_add" at bounding box center [40, 180] width 11 height 11
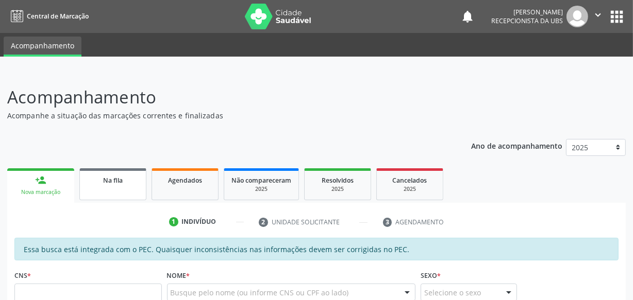
click at [104, 191] on link "Na fila" at bounding box center [112, 184] width 67 height 32
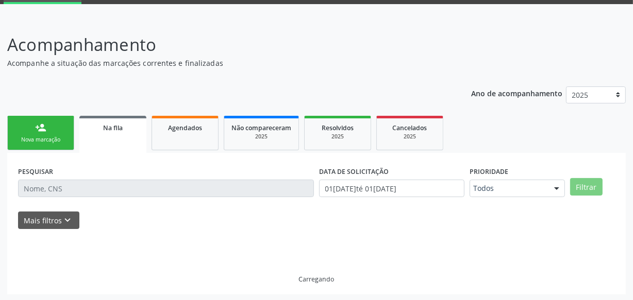
scroll to position [54, 0]
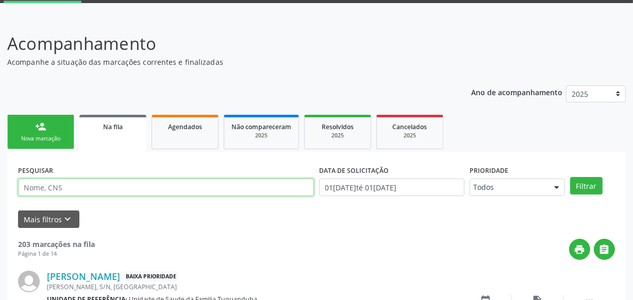
click at [110, 185] on input "text" at bounding box center [166, 188] width 296 height 18
type input "silvana"
click at [570, 177] on button "Filtrar" at bounding box center [586, 186] width 32 height 18
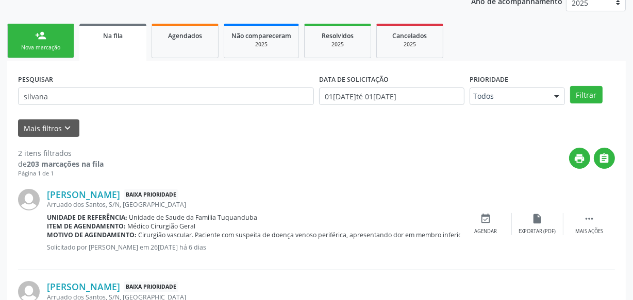
scroll to position [0, 0]
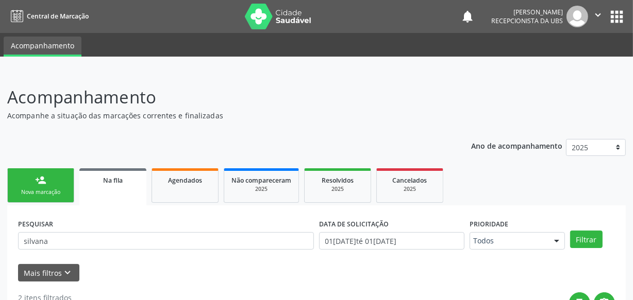
click at [592, 21] on icon "" at bounding box center [597, 14] width 11 height 11
click at [548, 61] on link "Sair" at bounding box center [571, 63] width 71 height 14
